Goal: Find specific page/section: Find specific page/section

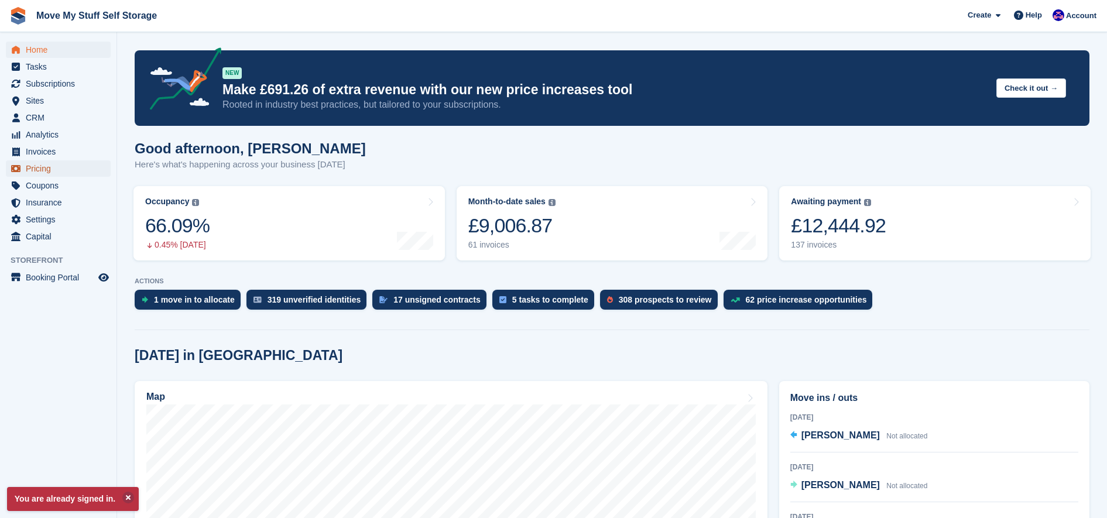
click at [45, 172] on span "Pricing" at bounding box center [61, 168] width 70 height 16
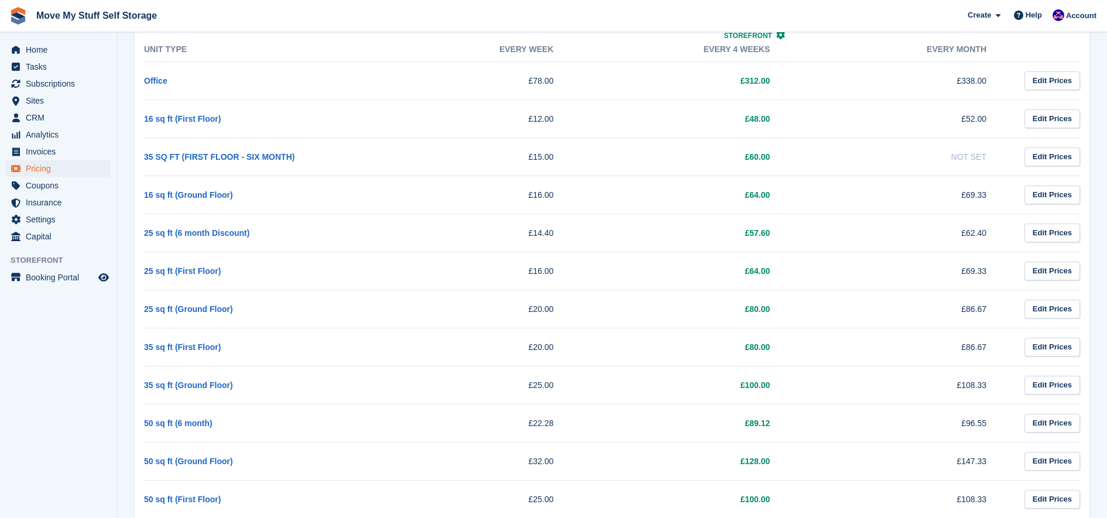
scroll to position [159, 0]
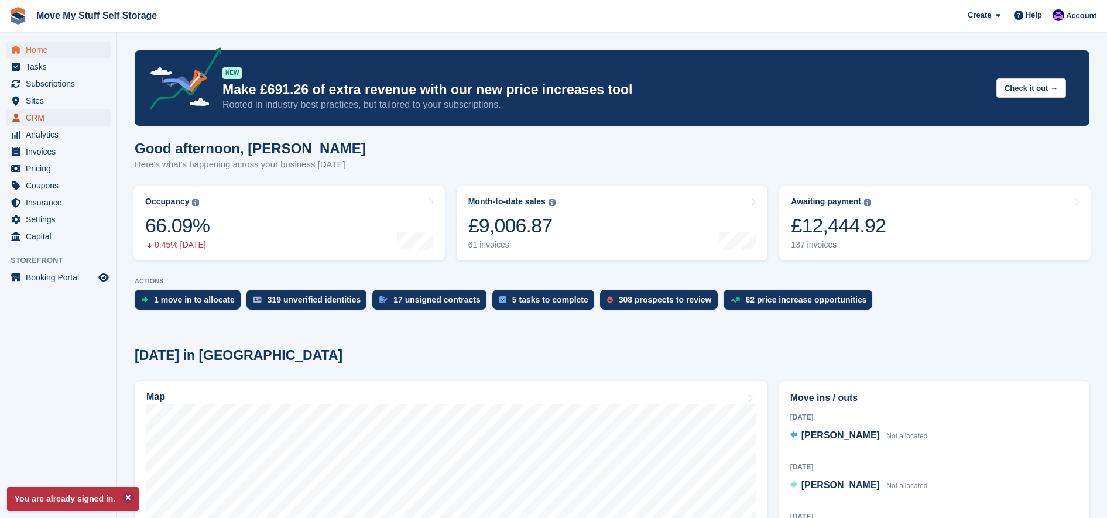
click at [42, 116] on span "CRM" at bounding box center [61, 117] width 70 height 16
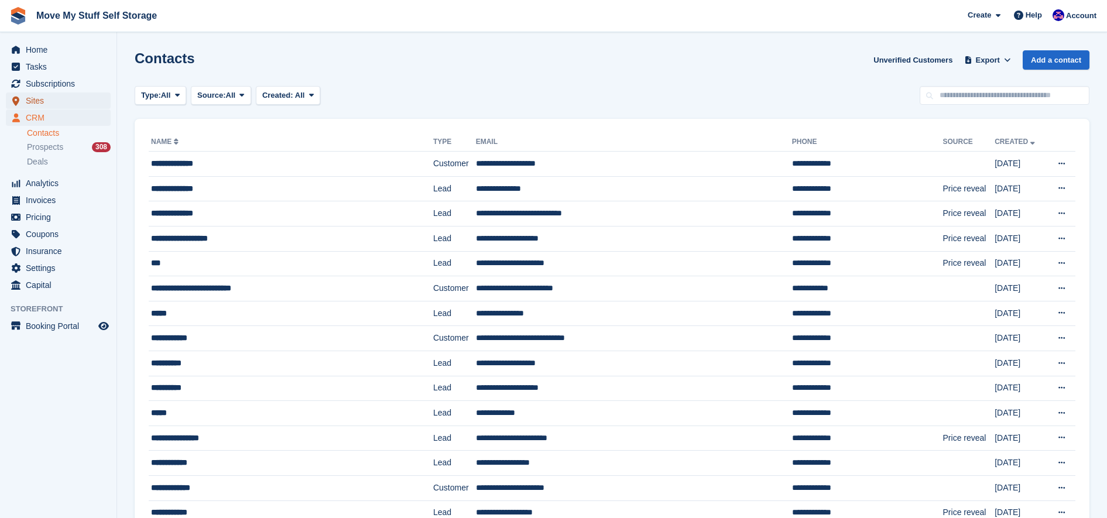
click at [52, 105] on span "Sites" at bounding box center [61, 101] width 70 height 16
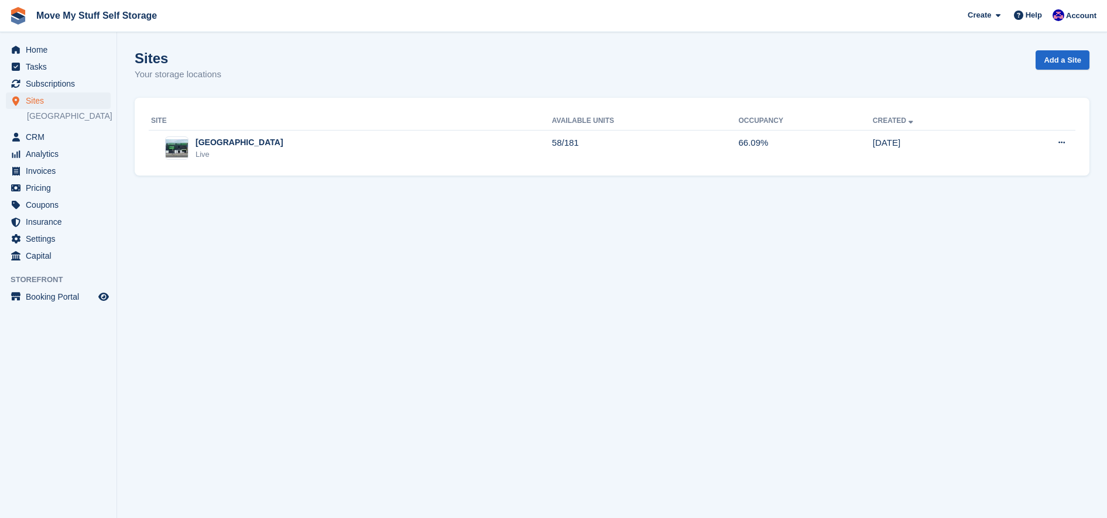
click at [350, 168] on div "Site Available Units Occupancy Created Stoke-on-Trent Live 58/181 66.09% 08 Feb…" at bounding box center [612, 137] width 955 height 78
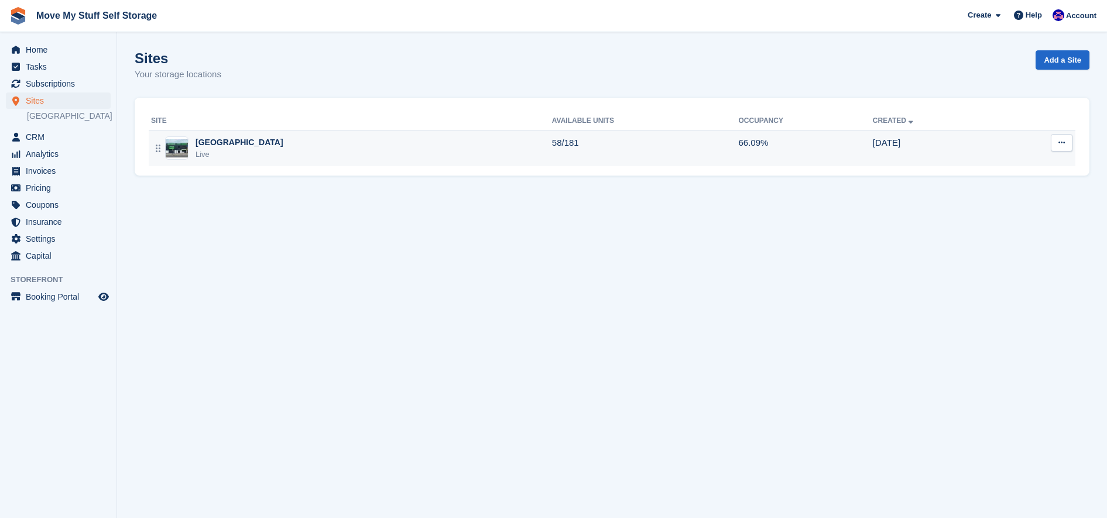
click at [338, 160] on div "Stoke-on-Trent Live" at bounding box center [351, 148] width 401 height 24
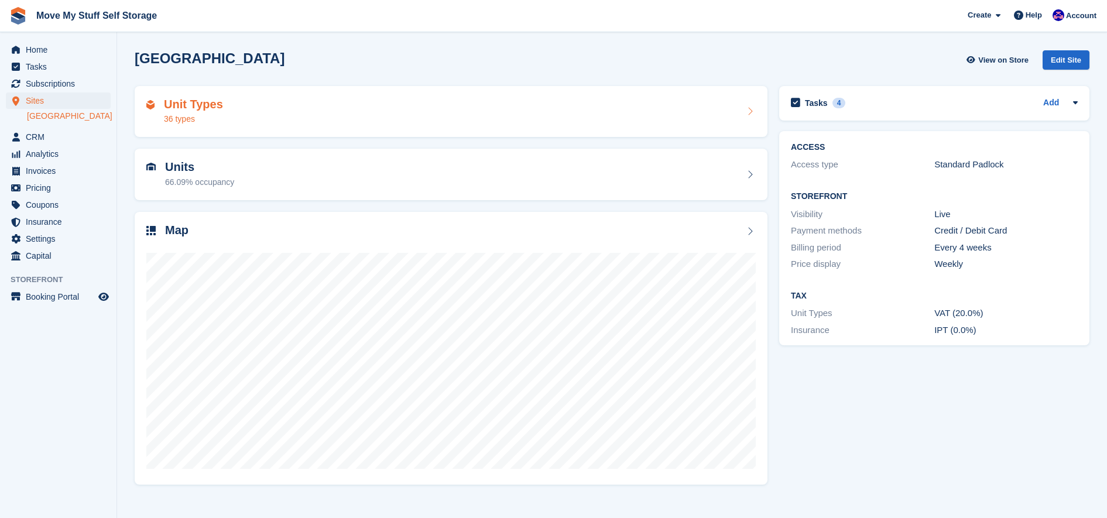
click at [244, 112] on div "Unit Types 36 types" at bounding box center [450, 112] width 609 height 28
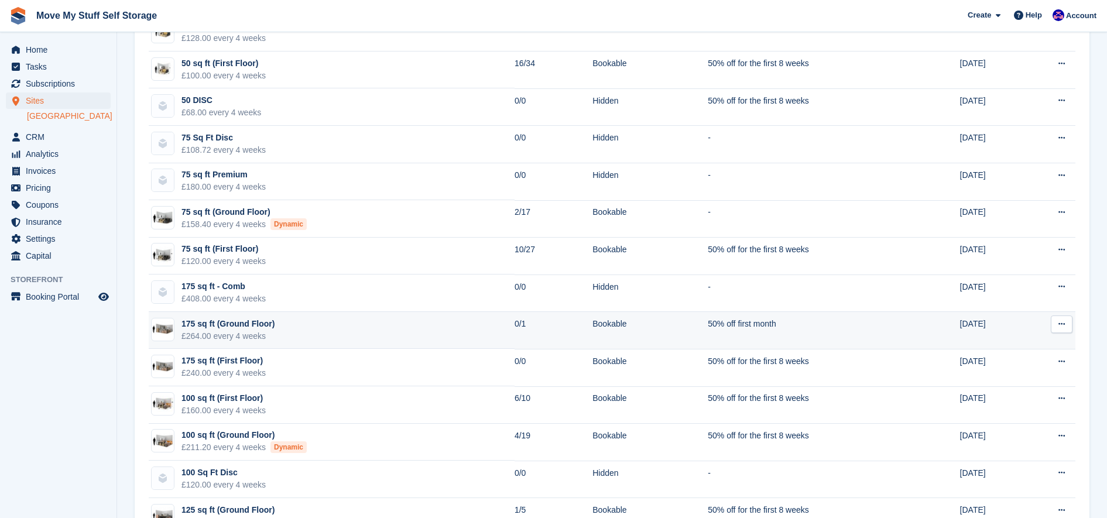
scroll to position [478, 0]
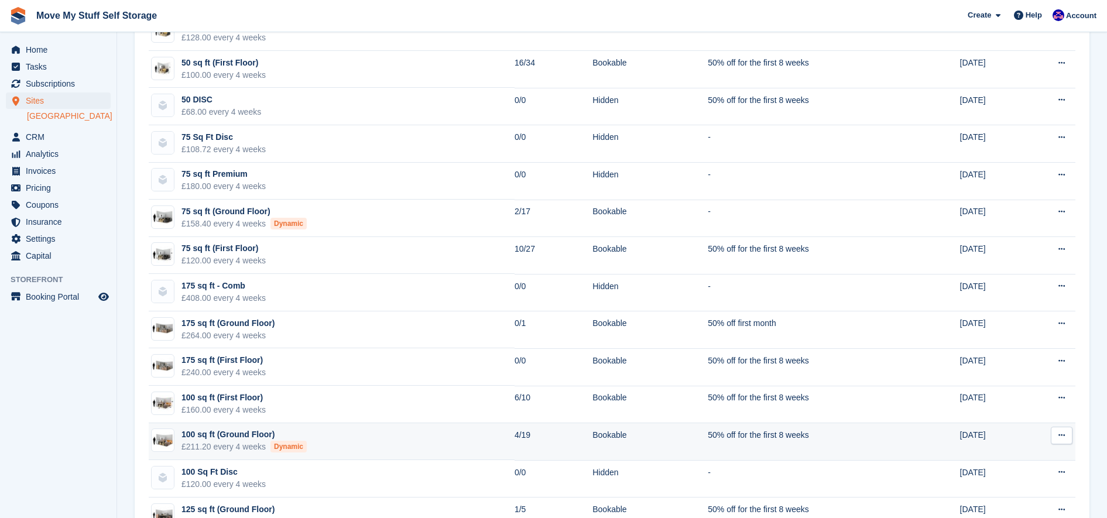
click at [314, 439] on td "100 sq ft (Ground Floor) £211.20 every 4 weeks Dynamic" at bounding box center [332, 441] width 366 height 37
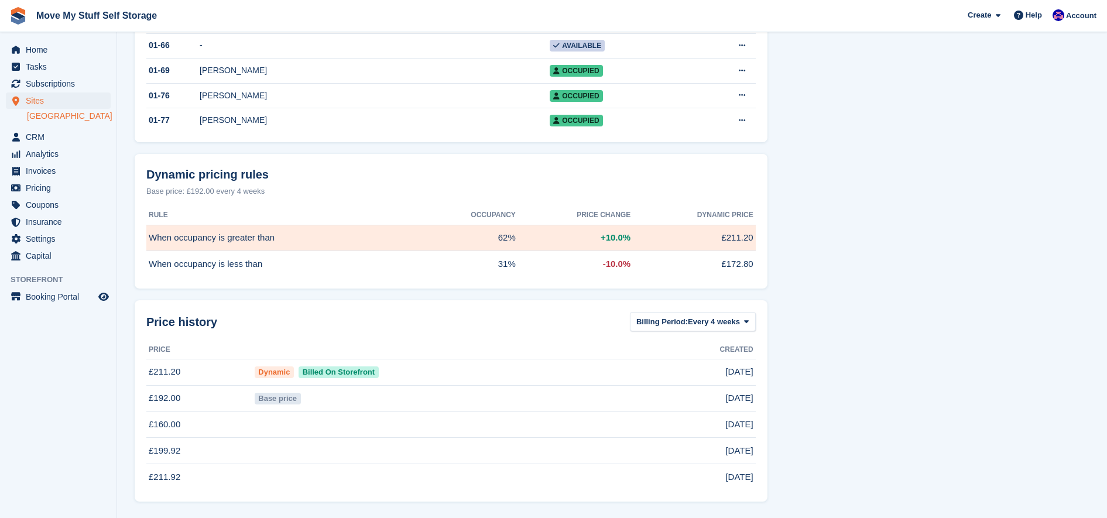
scroll to position [585, 0]
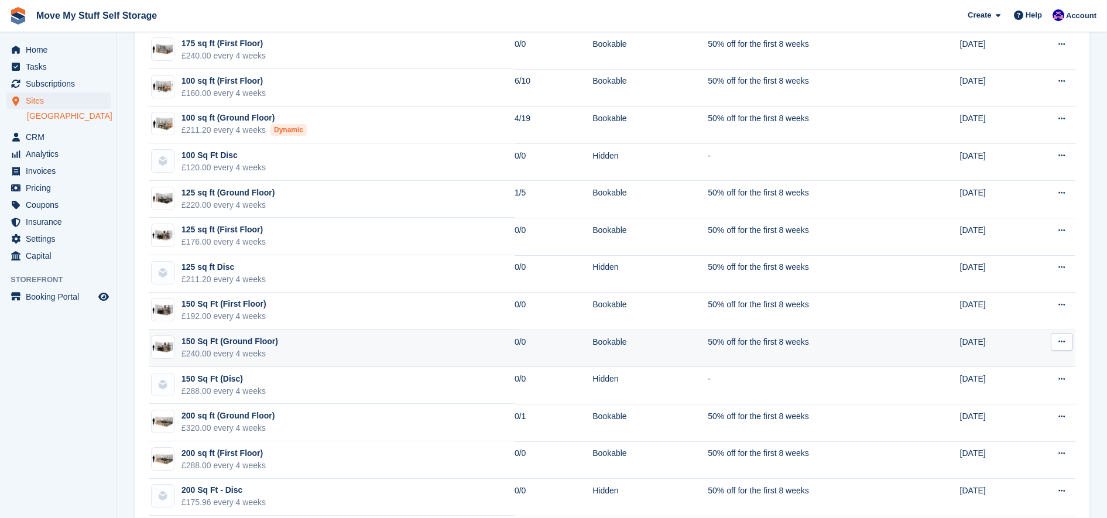
scroll to position [802, 0]
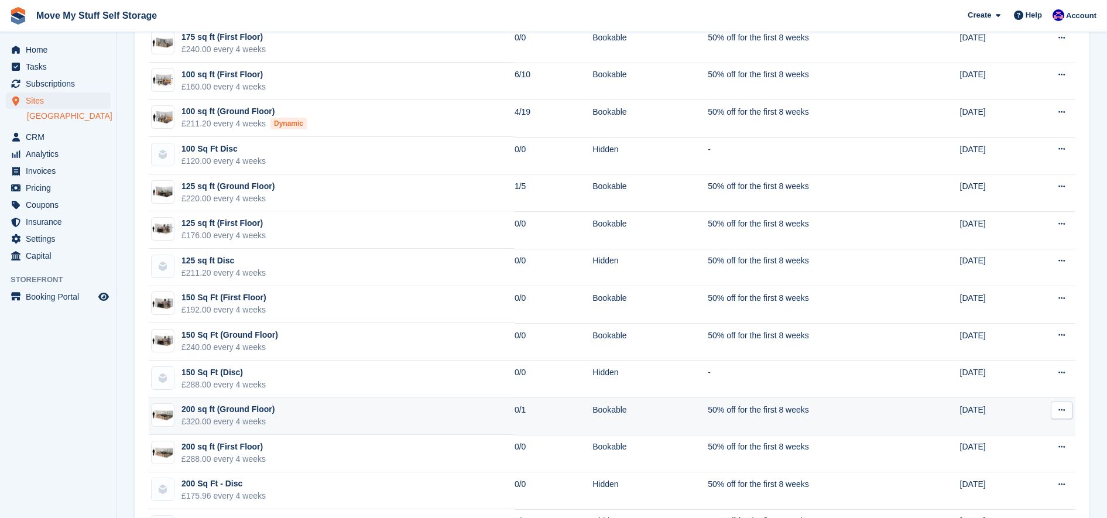
click at [361, 422] on td "200 sq ft (Ground Floor) £320.00 every 4 weeks" at bounding box center [332, 416] width 366 height 37
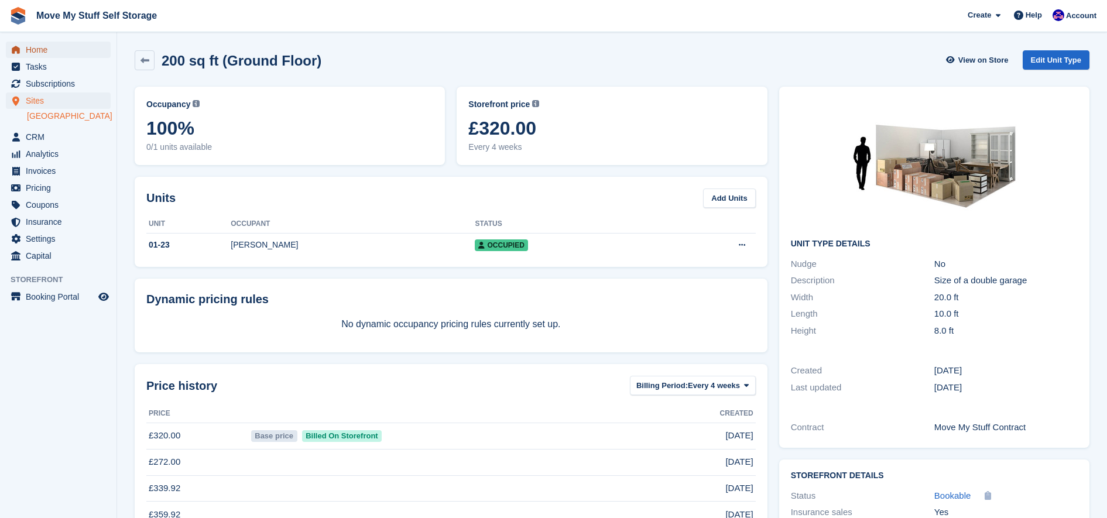
click at [56, 48] on span "Home" at bounding box center [61, 50] width 70 height 16
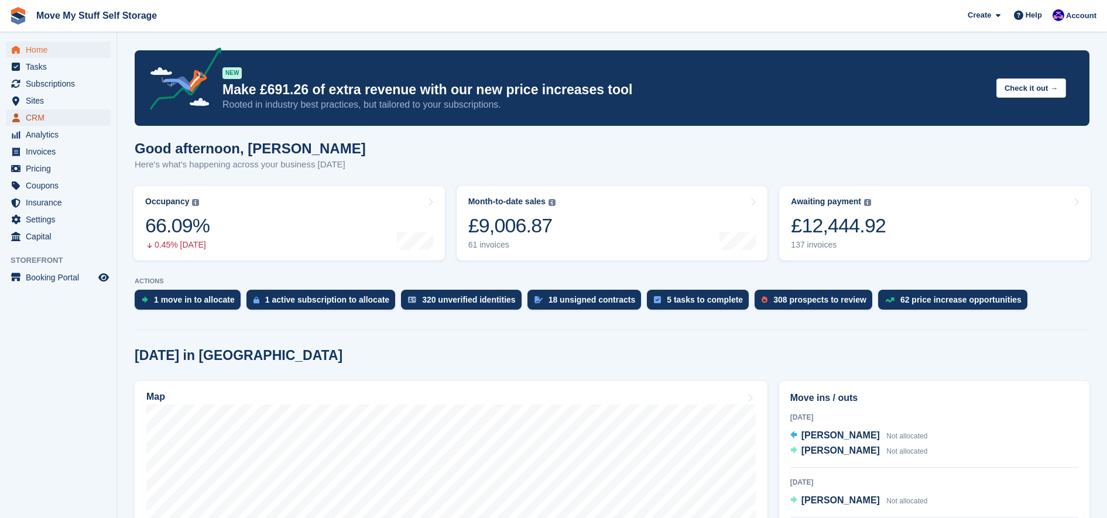
click at [55, 114] on span "CRM" at bounding box center [61, 117] width 70 height 16
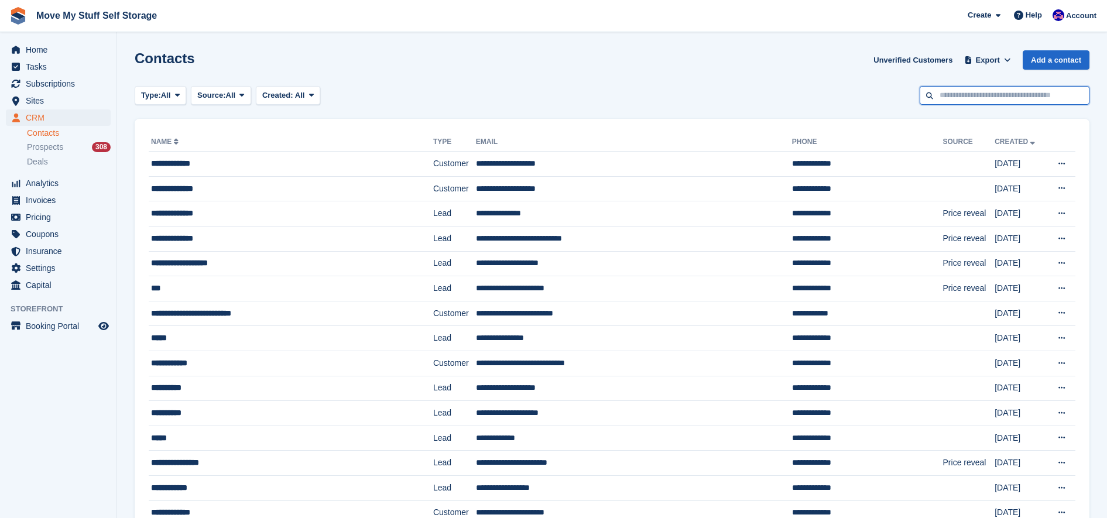
click at [1064, 89] on input "text" at bounding box center [1005, 95] width 170 height 19
type input "******"
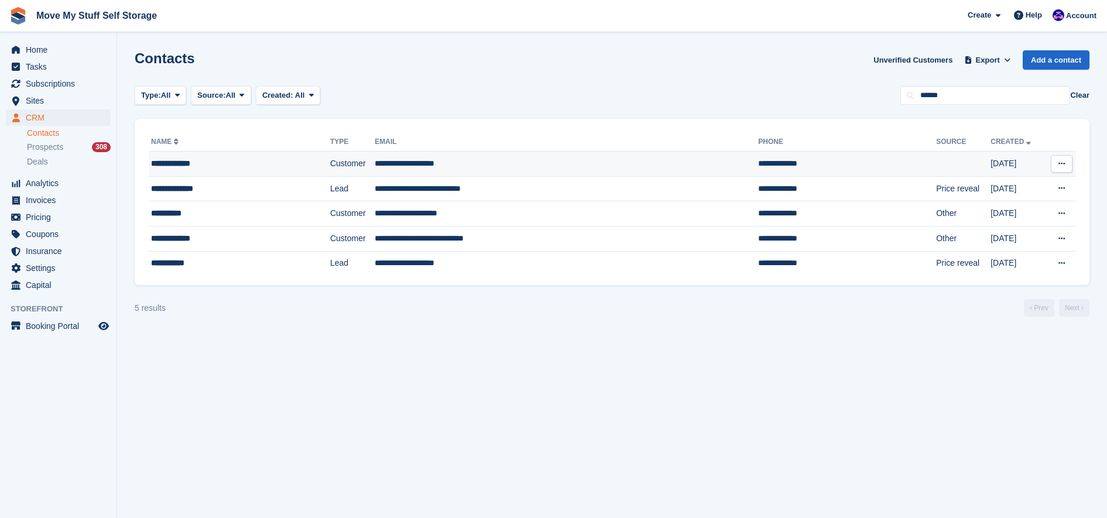
click at [560, 172] on td "**********" at bounding box center [566, 164] width 383 height 25
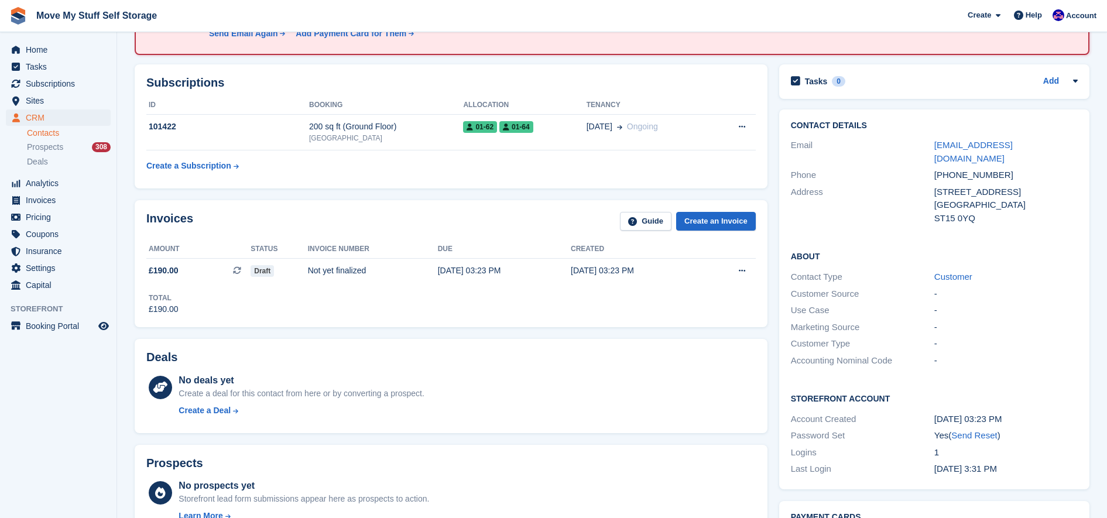
scroll to position [132, 0]
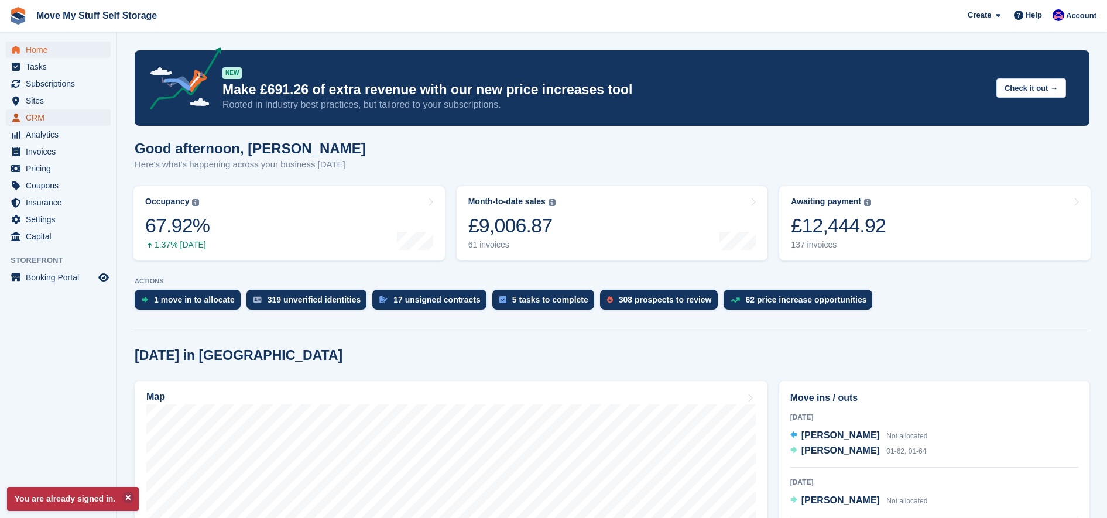
drag, startPoint x: 43, startPoint y: 120, endPoint x: 567, endPoint y: 275, distance: 546.5
click at [43, 120] on span "CRM" at bounding box center [61, 117] width 70 height 16
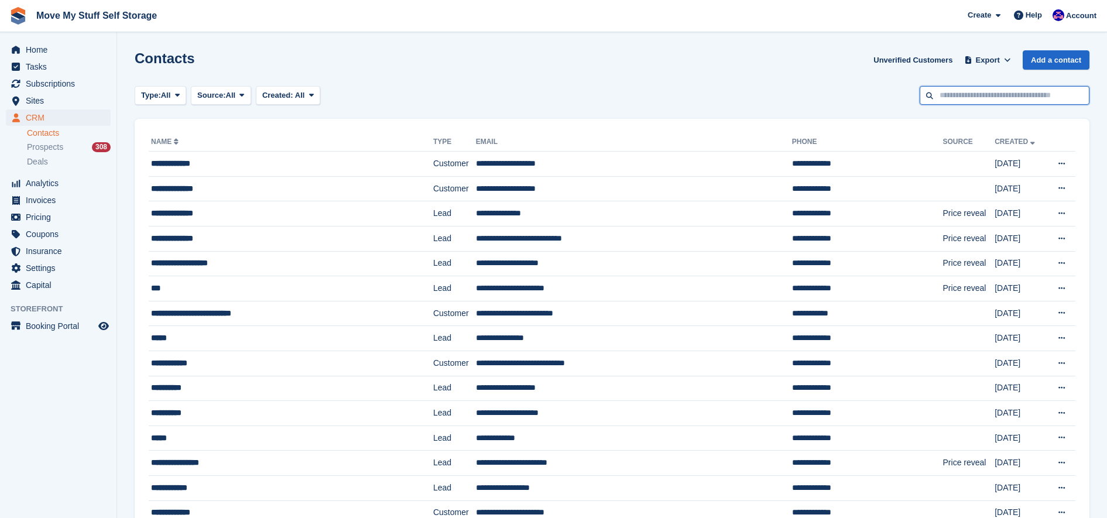
click at [962, 95] on input "text" at bounding box center [1005, 95] width 170 height 19
type input "******"
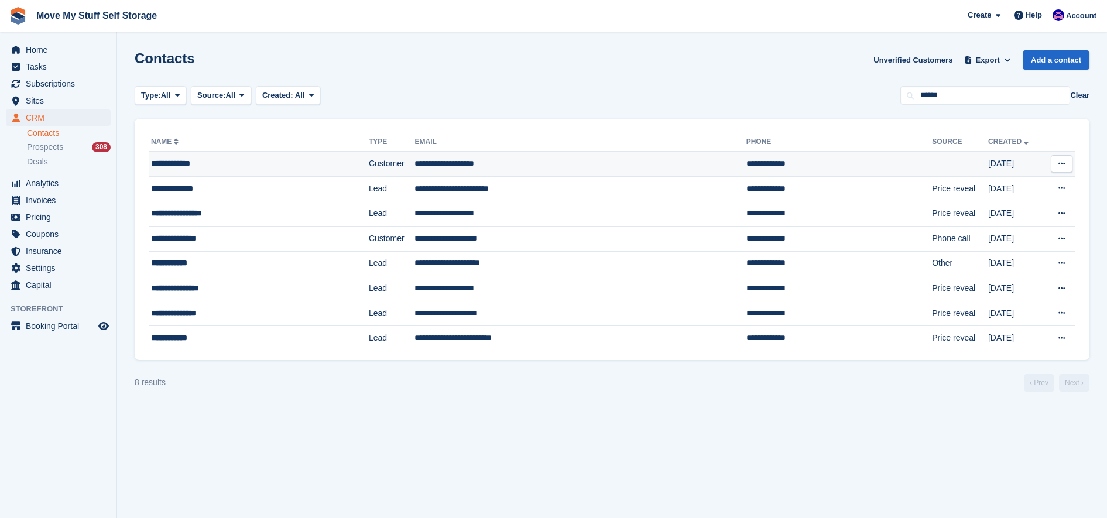
click at [515, 161] on td "**********" at bounding box center [580, 164] width 331 height 25
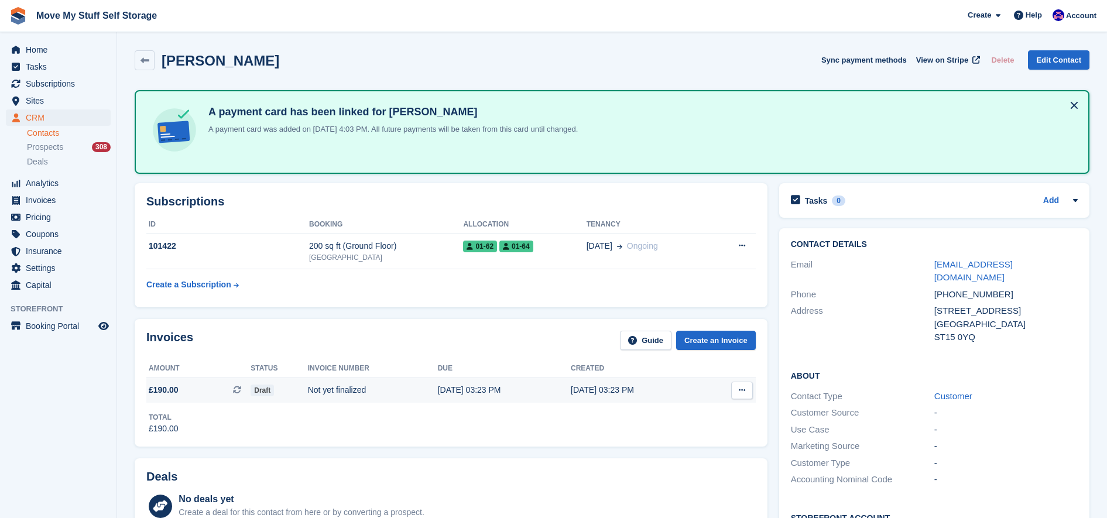
click at [447, 385] on div "[DATE] 03:23 PM" at bounding box center [504, 390] width 133 height 12
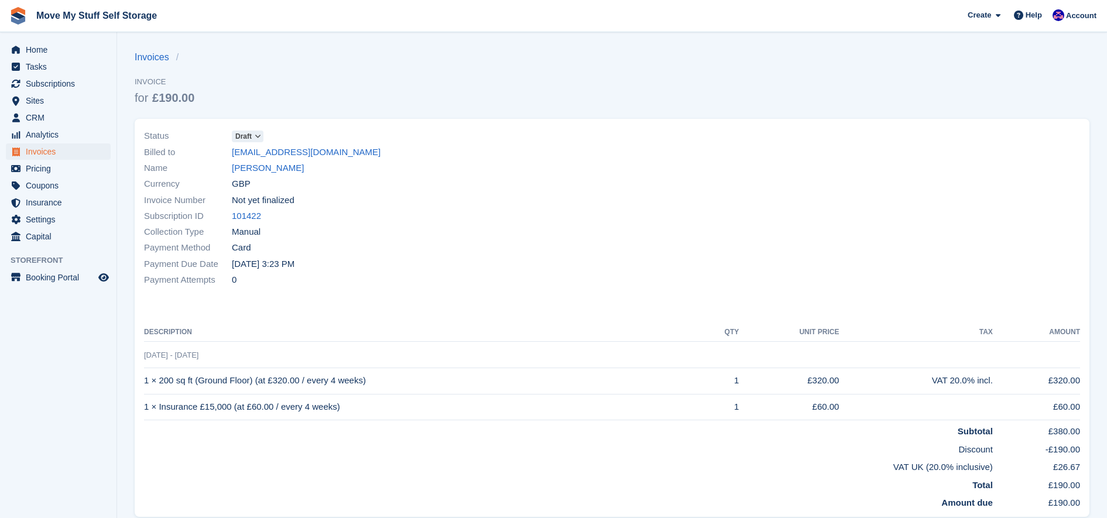
click at [571, 180] on div "Currency GBP" at bounding box center [374, 184] width 461 height 16
